Goal: Transaction & Acquisition: Book appointment/travel/reservation

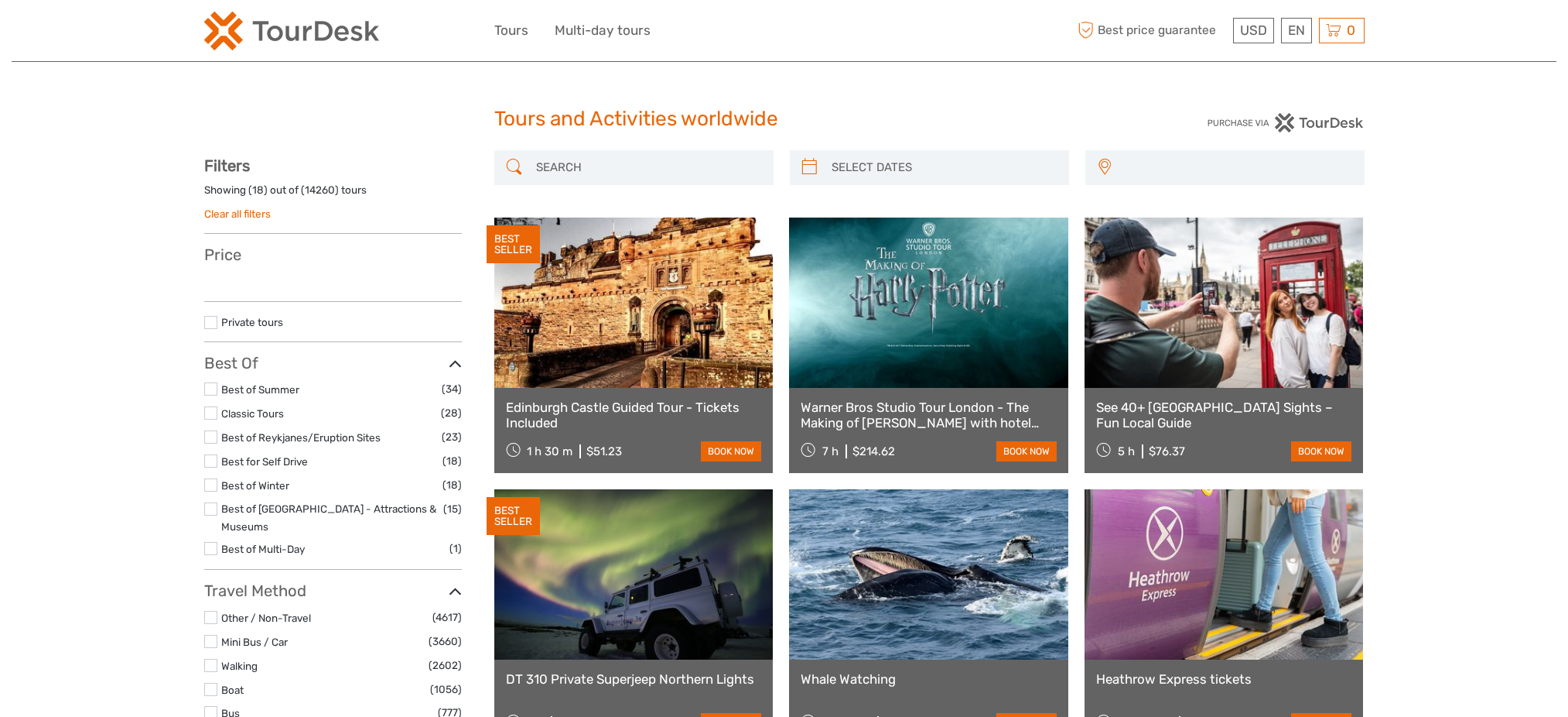
drag, startPoint x: 0, startPoint y: 0, endPoint x: 572, endPoint y: 155, distance: 592.6
click at [576, 155] on input "search" at bounding box center [648, 167] width 236 height 27
paste input "Bruges and Ghent: Guided Day Trip from [GEOGRAPHIC_DATA]"
type input "Bruges and Ghent: Guided Day Trip from [GEOGRAPHIC_DATA]"
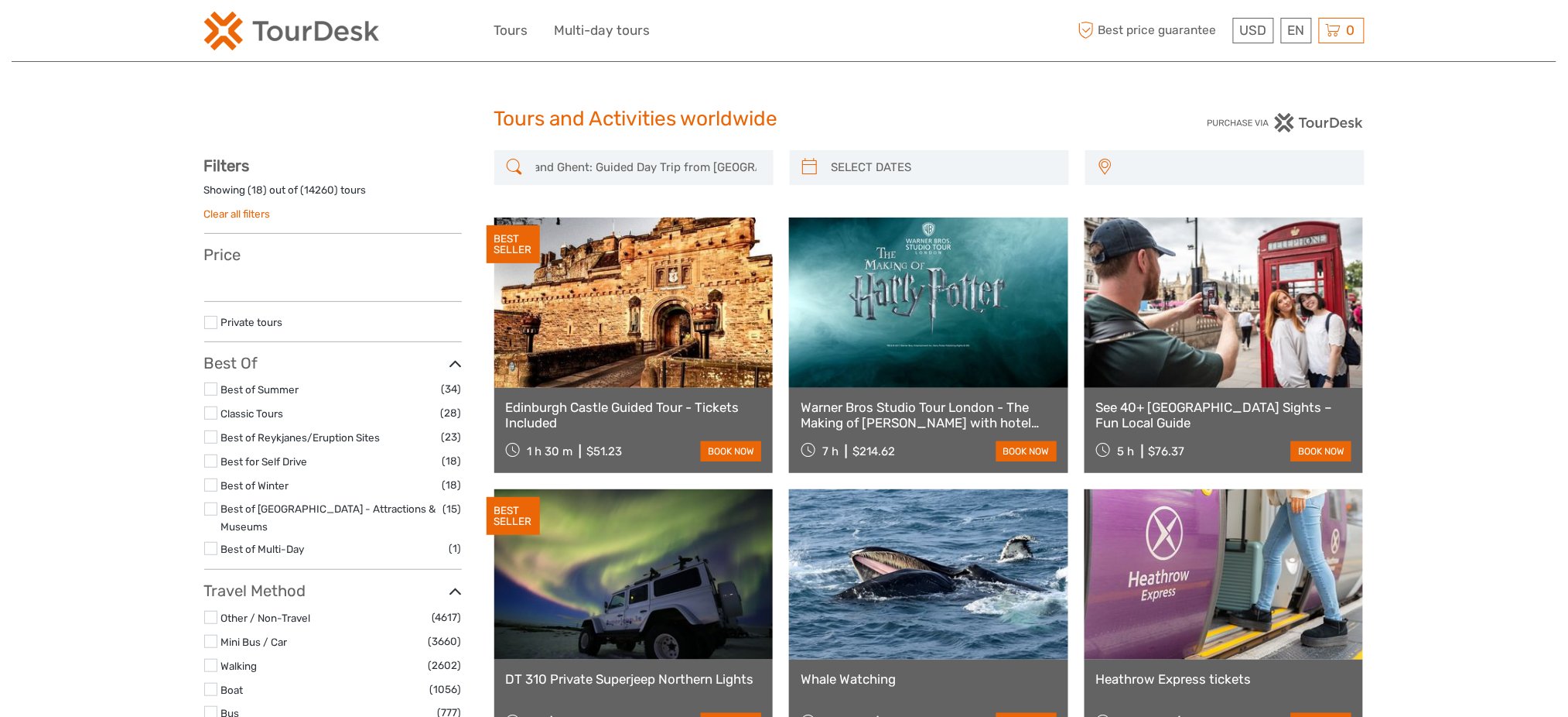
scroll to position [0, 0]
select select
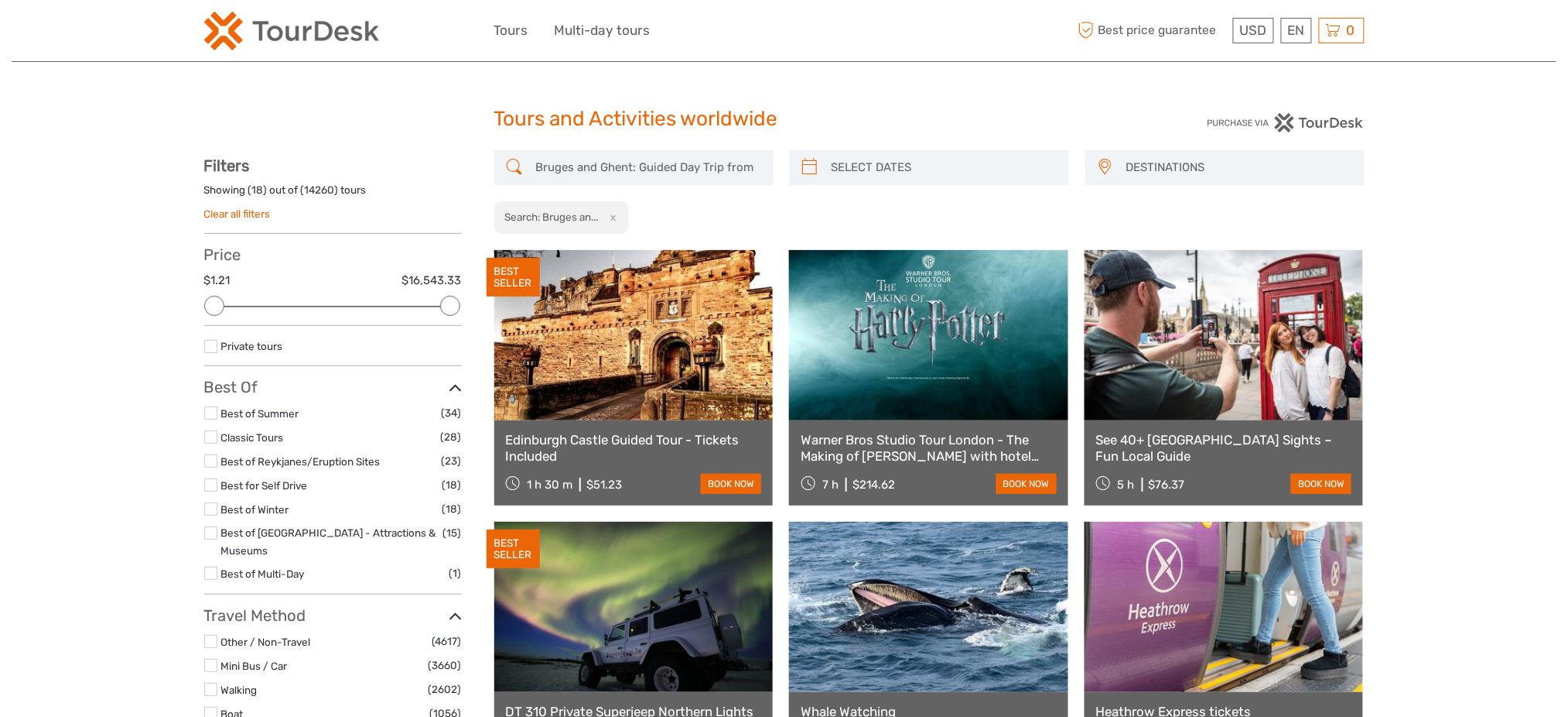
click at [673, 169] on input "Bruges and Ghent: Guided Day Trip from [GEOGRAPHIC_DATA]" at bounding box center [648, 167] width 236 height 27
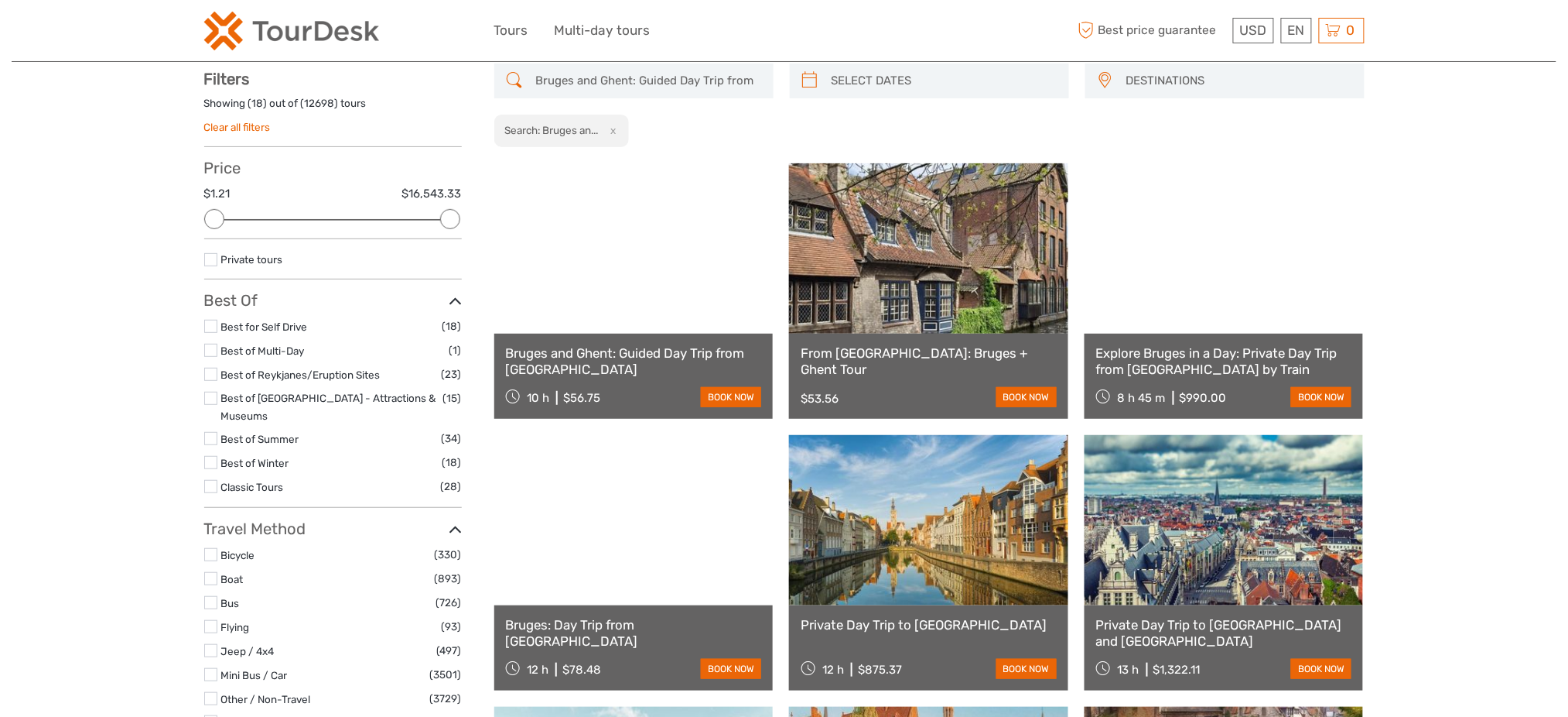
scroll to position [88, 0]
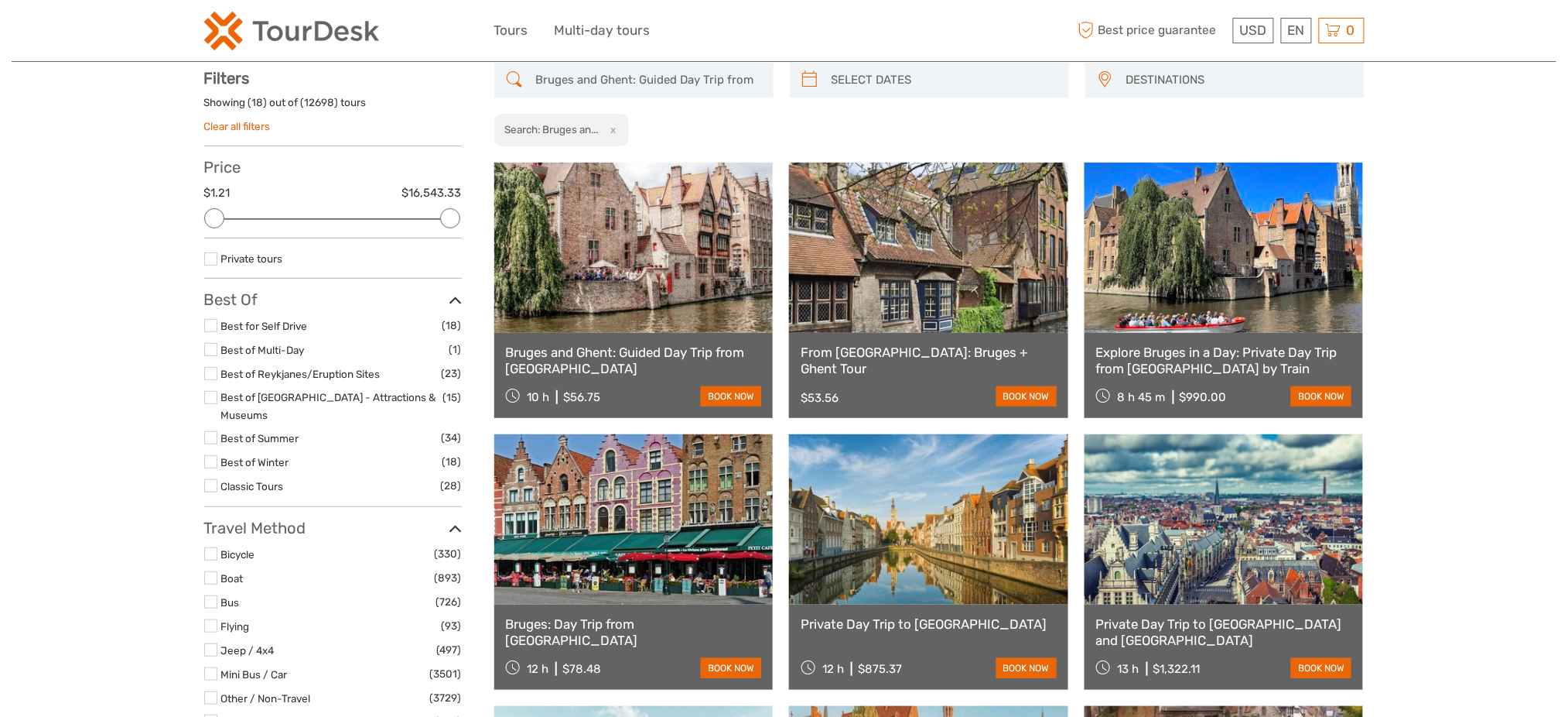
click at [623, 281] on link at bounding box center [633, 247] width 279 height 170
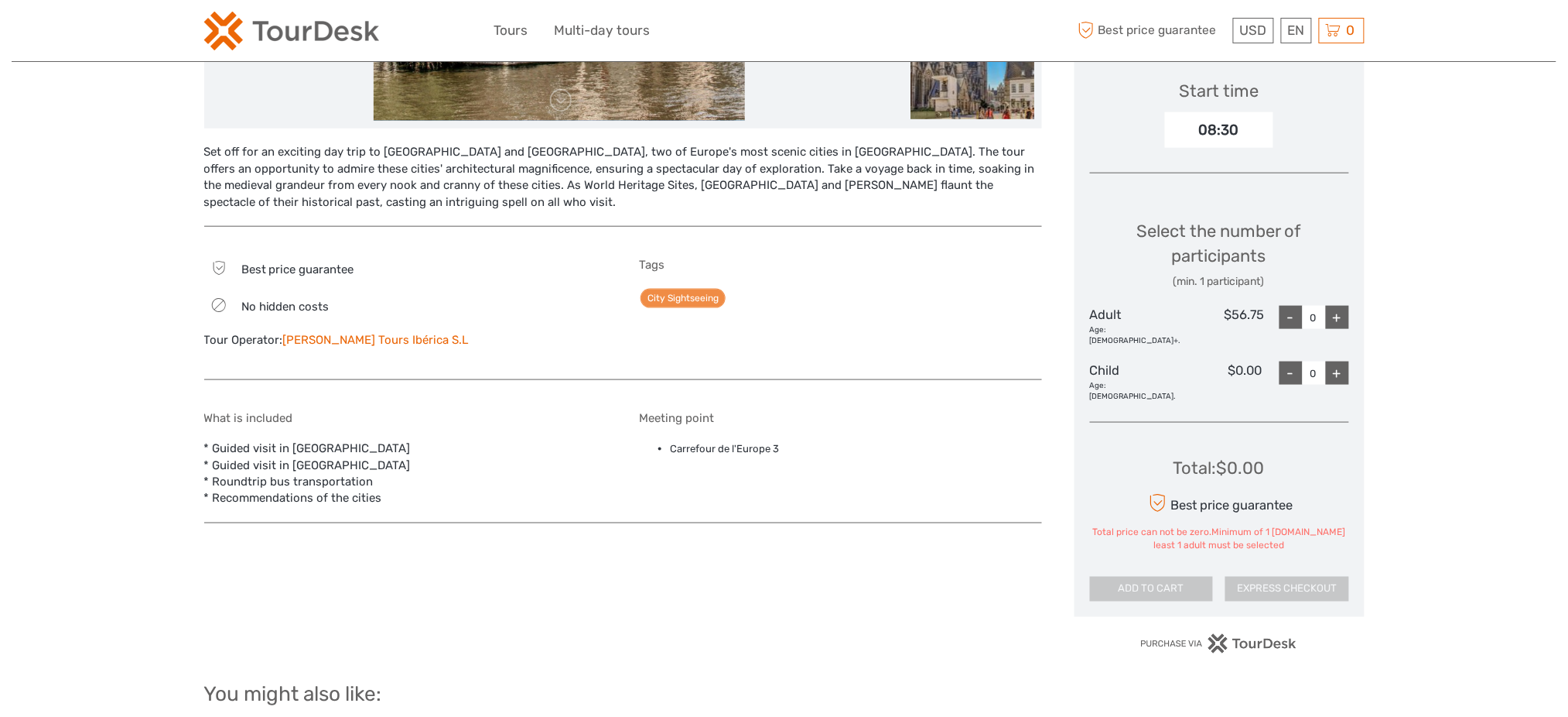
click at [364, 333] on link "[PERSON_NAME] Tours Ibérica S.L" at bounding box center [376, 340] width 186 height 14
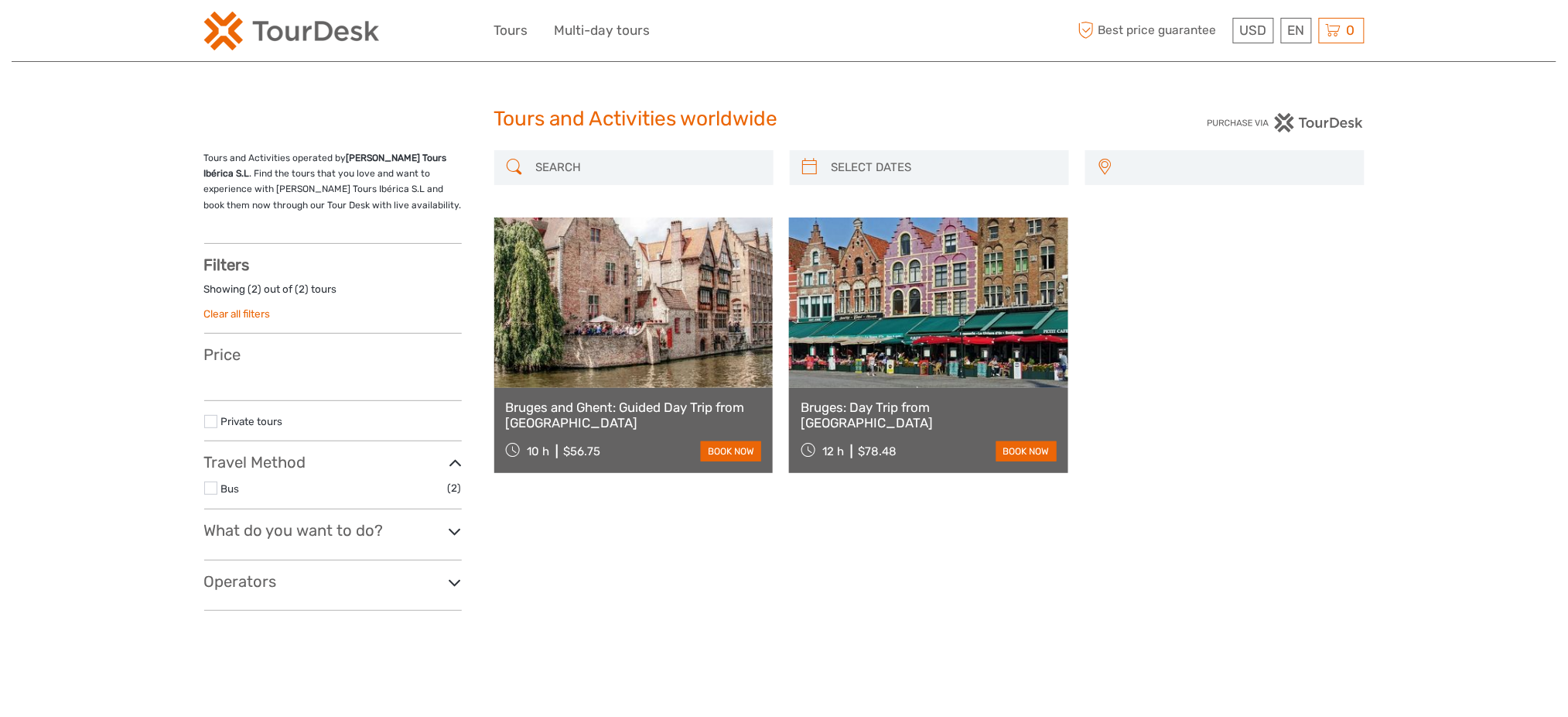
select select
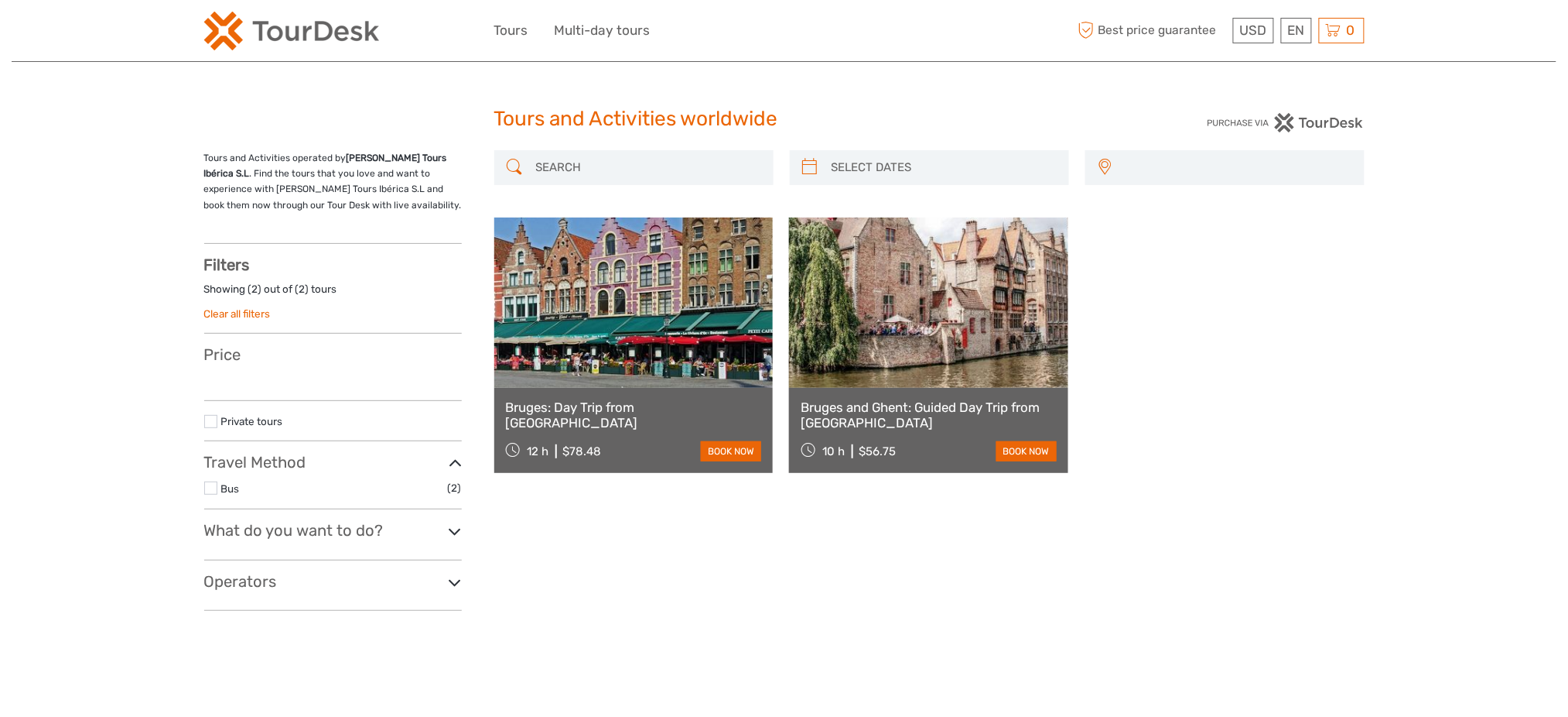
select select
